Goal: Find contact information: Find contact information

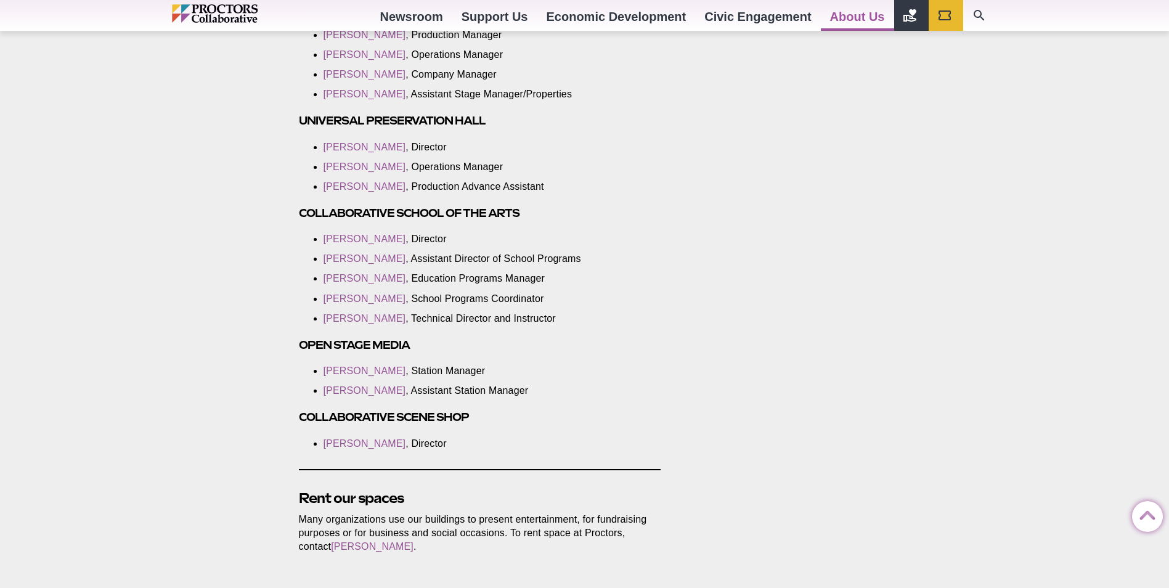
scroll to position [2218, 0]
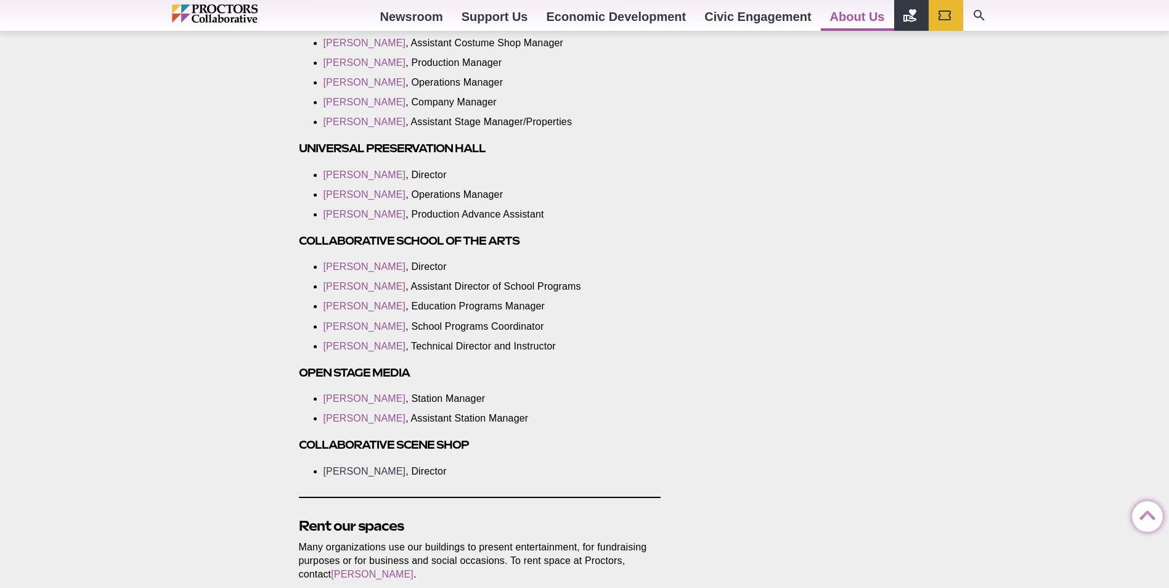
click at [365, 466] on link "[PERSON_NAME]" at bounding box center [364, 471] width 83 height 10
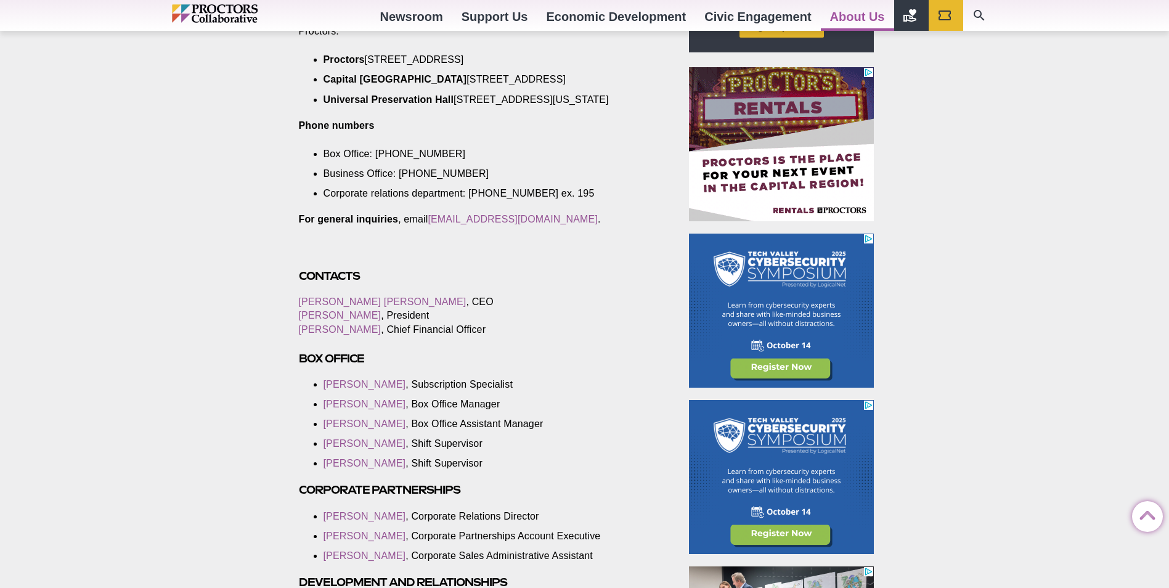
scroll to position [308, 0]
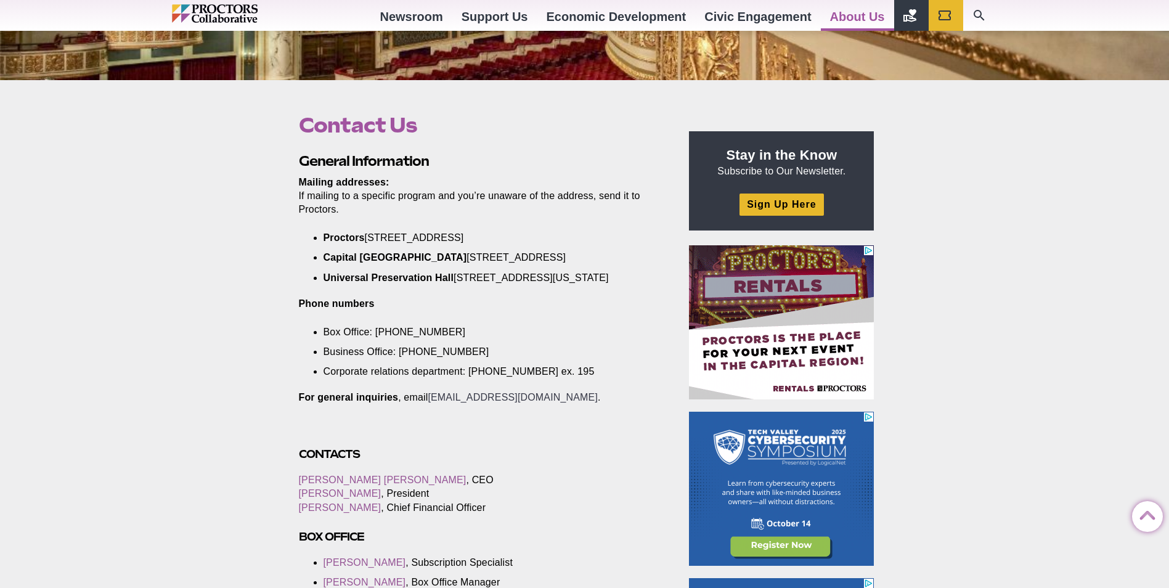
click at [497, 402] on link "[EMAIL_ADDRESS][DOMAIN_NAME]" at bounding box center [513, 397] width 170 height 10
click at [572, 447] on div at bounding box center [480, 433] width 362 height 28
drag, startPoint x: 572, startPoint y: 410, endPoint x: 434, endPoint y: 409, distance: 138.0
click at [434, 404] on p "For general inquiries , email [EMAIL_ADDRESS][DOMAIN_NAME] ." at bounding box center [480, 398] width 362 height 14
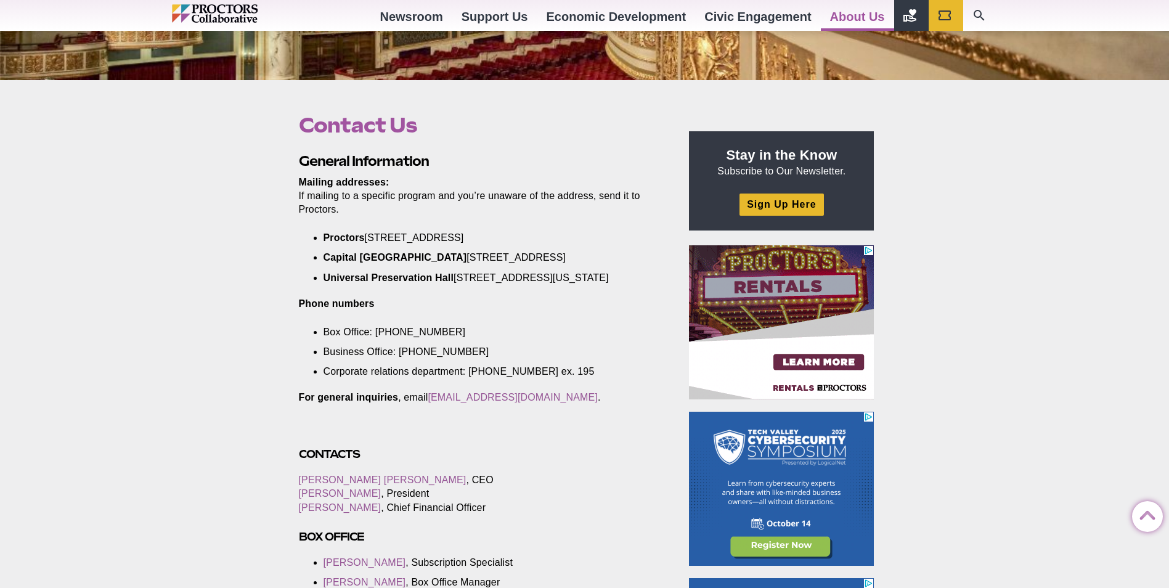
drag, startPoint x: 434, startPoint y: 409, endPoint x: 436, endPoint y: 433, distance: 24.2
click at [436, 433] on div at bounding box center [480, 433] width 362 height 28
drag, startPoint x: 428, startPoint y: 410, endPoint x: 567, endPoint y: 409, distance: 138.6
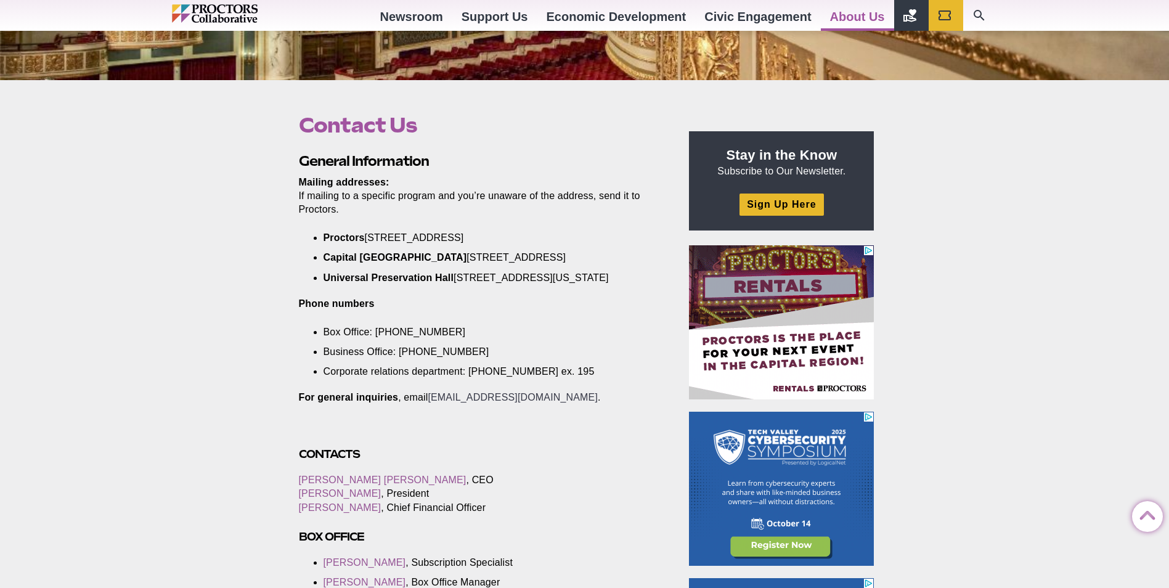
click at [567, 404] on p "For general inquiries , email [EMAIL_ADDRESS][DOMAIN_NAME] ." at bounding box center [480, 398] width 362 height 14
drag, startPoint x: 567, startPoint y: 409, endPoint x: 518, endPoint y: 407, distance: 49.3
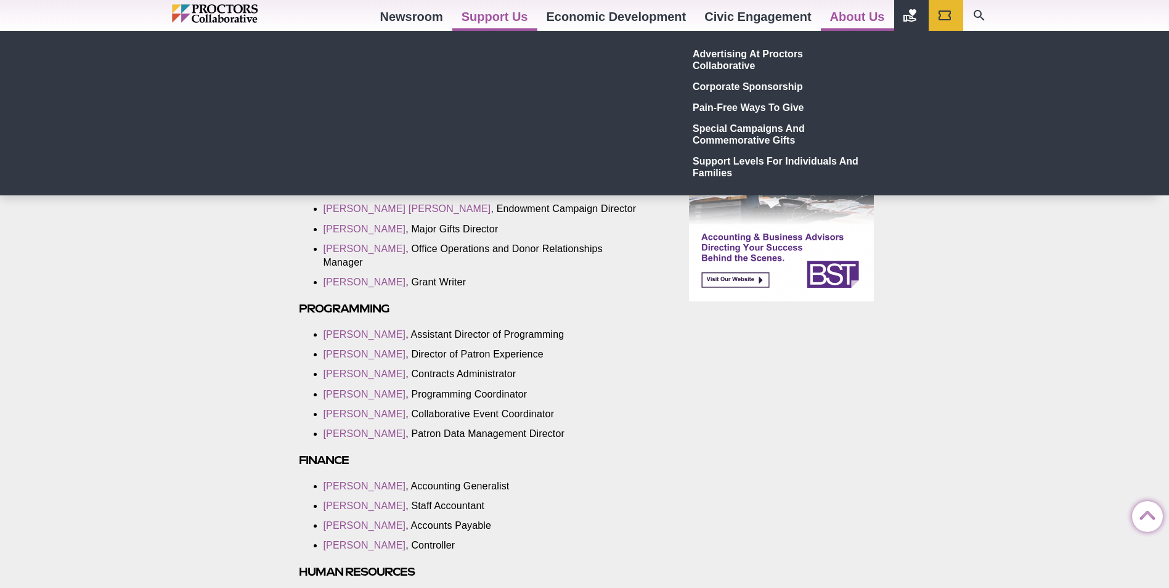
scroll to position [555, 0]
